Goal: Book appointment/travel/reservation

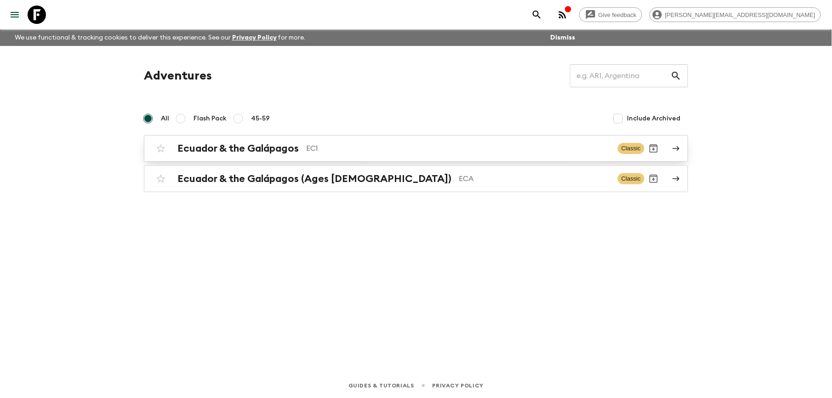
click at [272, 148] on h2 "Ecuador & the Galápagos" at bounding box center [237, 148] width 121 height 12
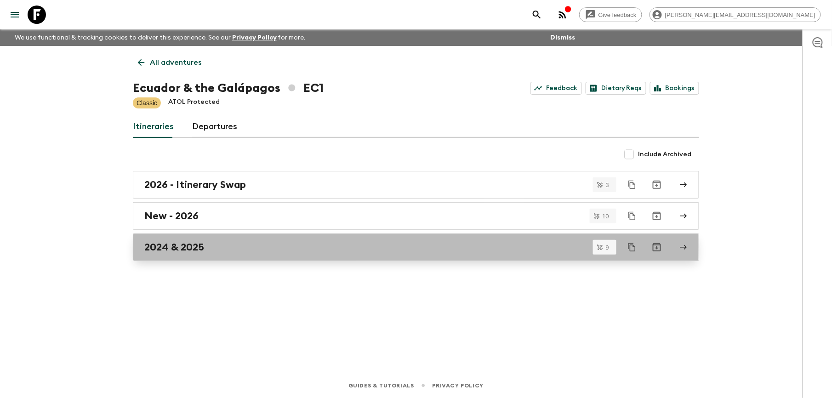
click at [180, 247] on h2 "2024 & 2025" at bounding box center [174, 247] width 60 height 12
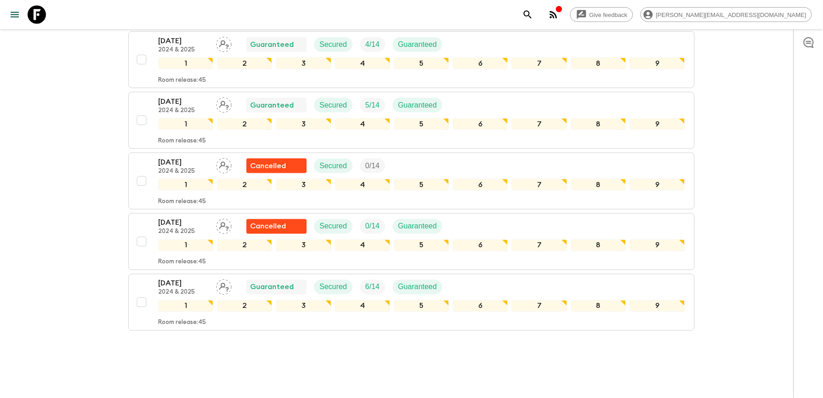
scroll to position [429, 0]
